Goal: Contribute content

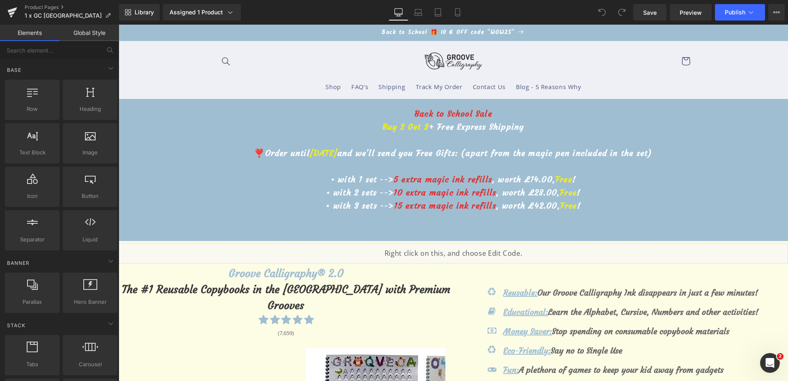
click at [337, 155] on span "September 15th" at bounding box center [324, 153] width 28 height 10
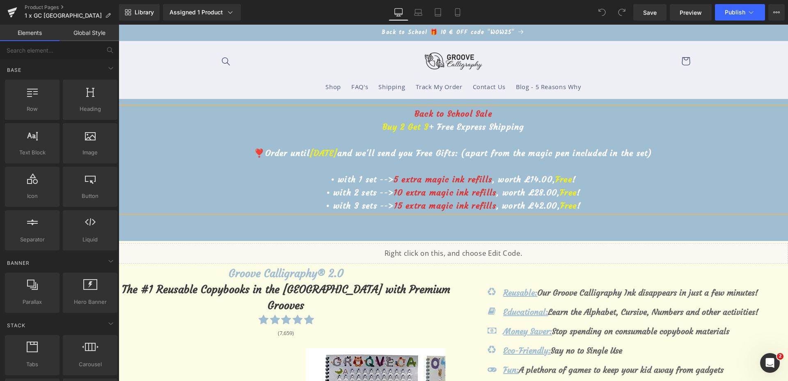
click at [337, 154] on span "September 15th" at bounding box center [324, 153] width 28 height 10
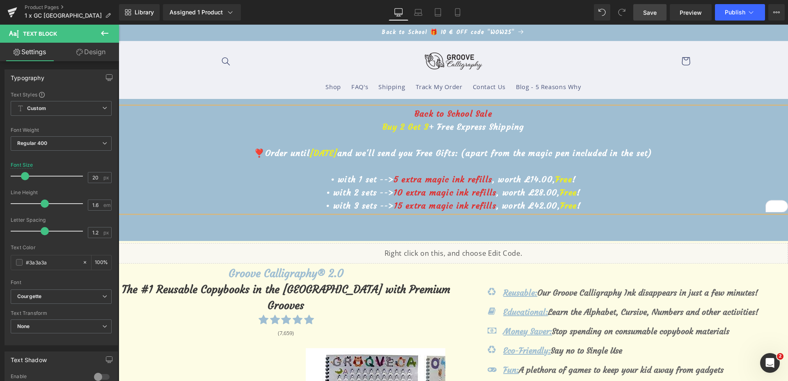
click at [654, 13] on span "Save" at bounding box center [650, 12] width 14 height 9
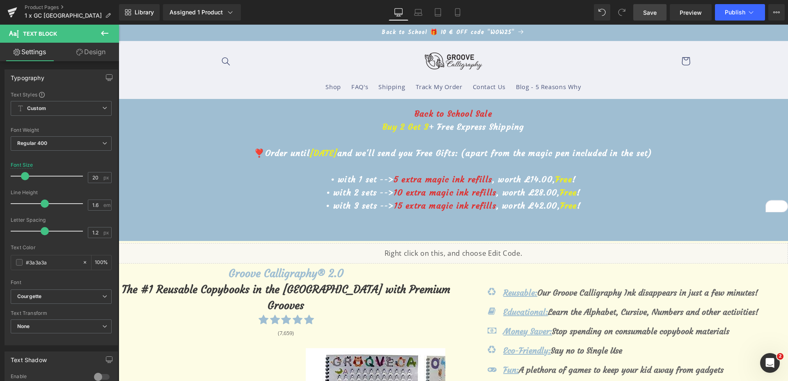
click at [653, 9] on span "Save" at bounding box center [650, 12] width 14 height 9
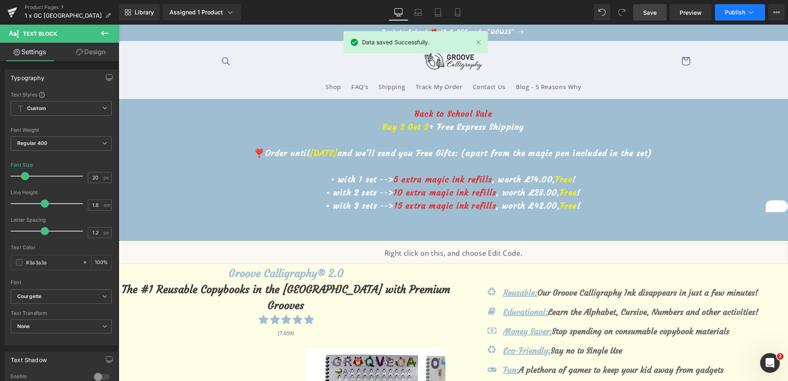
click at [728, 17] on button "Publish" at bounding box center [740, 12] width 50 height 16
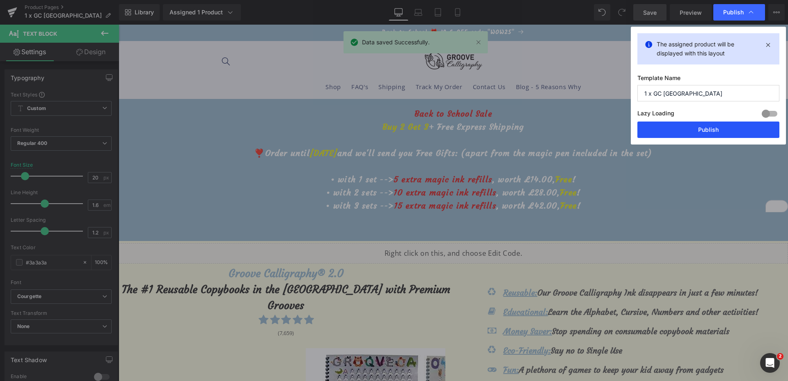
click at [707, 130] on button "Publish" at bounding box center [709, 130] width 142 height 16
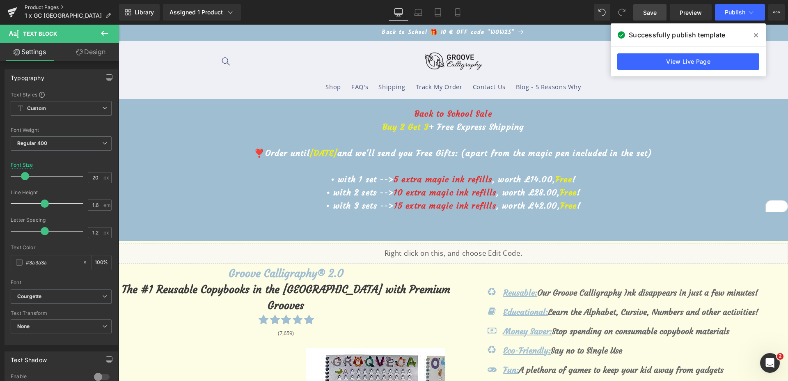
click at [44, 6] on link "Product Pages" at bounding box center [72, 7] width 94 height 7
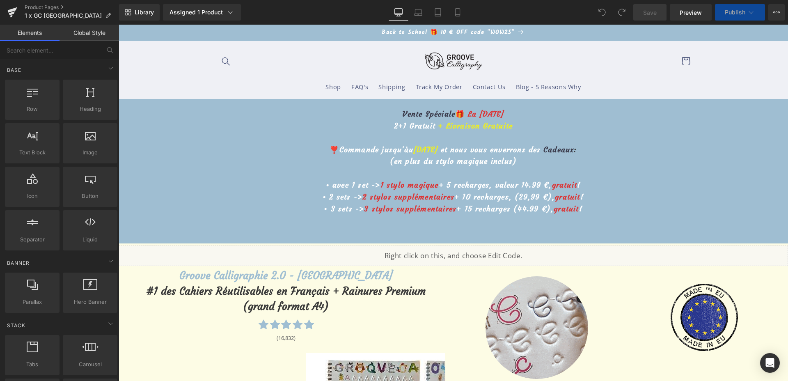
click at [413, 152] on u "15 septembre" at bounding box center [425, 149] width 25 height 9
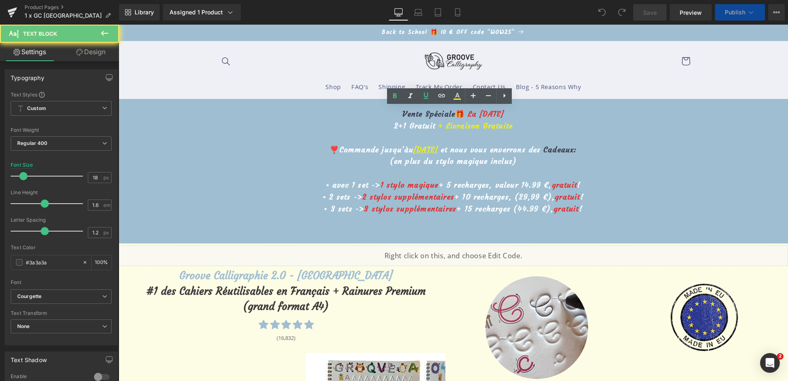
click at [413, 148] on u "15 septembre" at bounding box center [425, 149] width 25 height 9
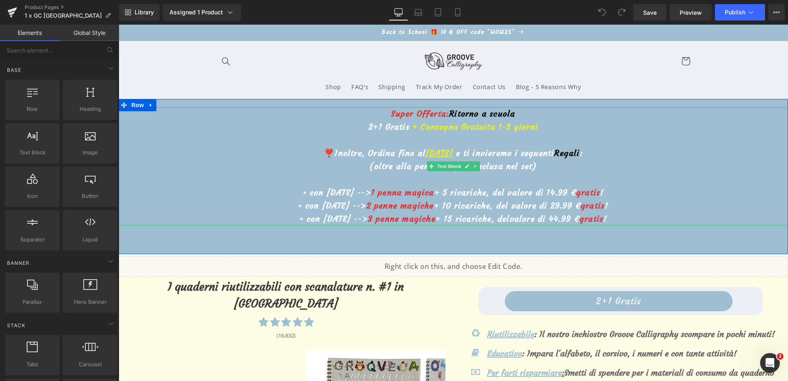
click at [426, 157] on u "[DATE]" at bounding box center [440, 153] width 28 height 10
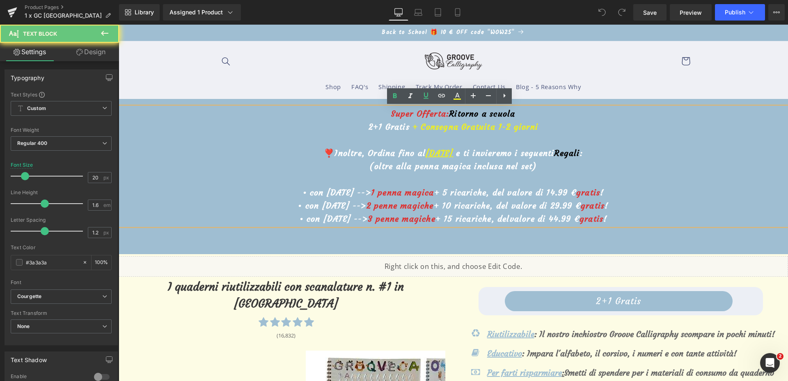
click at [426, 154] on u "[DATE]" at bounding box center [440, 153] width 28 height 10
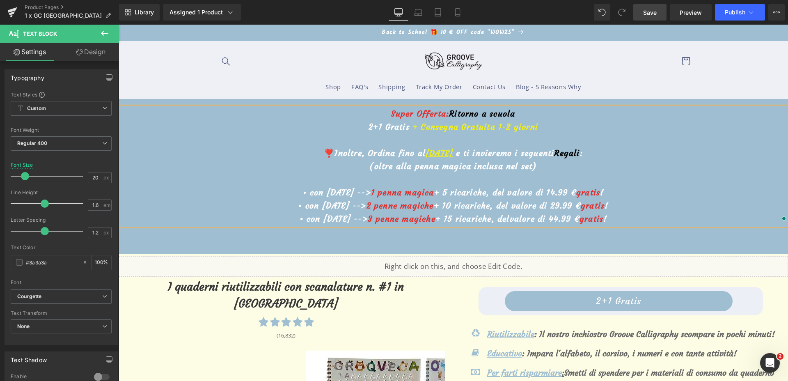
click at [654, 16] on span "Save" at bounding box center [650, 12] width 14 height 9
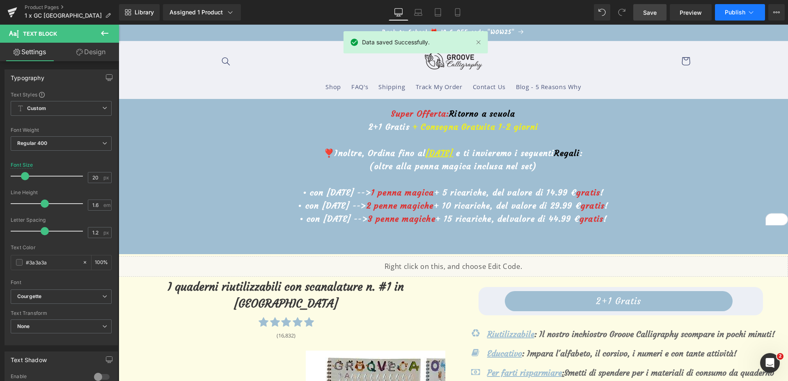
click at [751, 13] on icon at bounding box center [751, 12] width 8 height 8
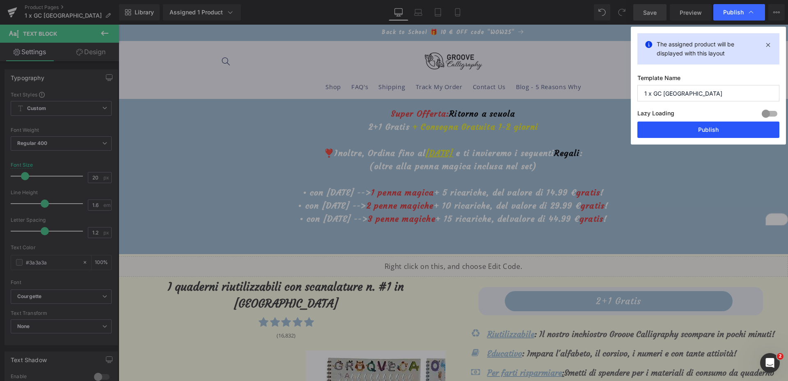
click at [728, 129] on button "Publish" at bounding box center [709, 130] width 142 height 16
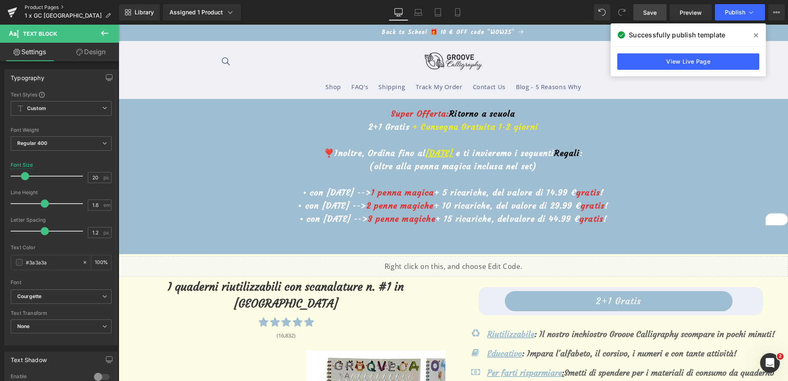
click at [46, 8] on link "Product Pages" at bounding box center [72, 7] width 94 height 7
